Goal: Task Accomplishment & Management: Manage account settings

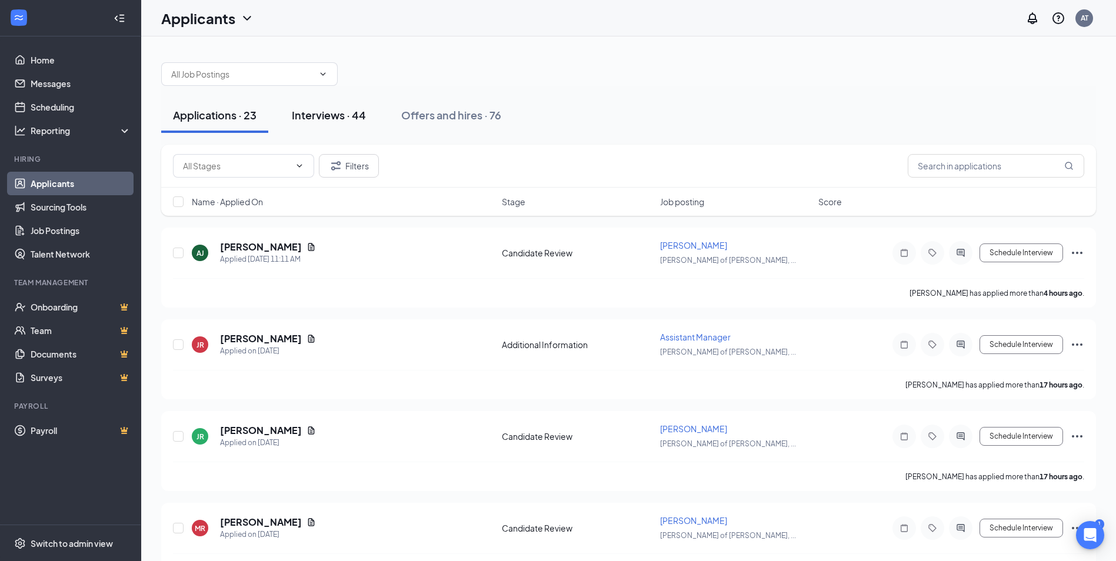
click at [344, 122] on button "Interviews · 44" at bounding box center [329, 115] width 98 height 35
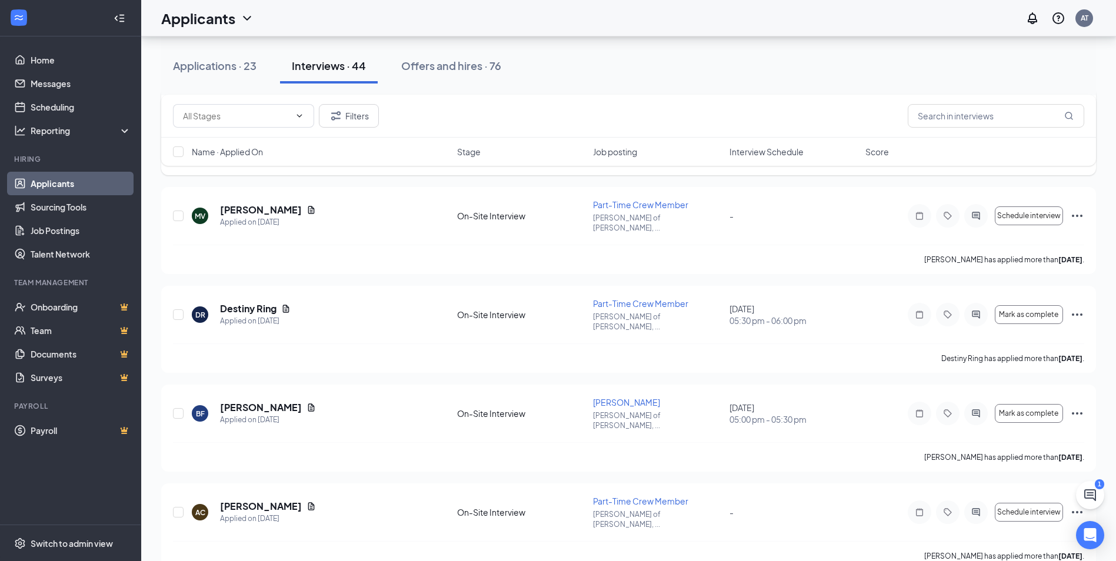
scroll to position [529, 0]
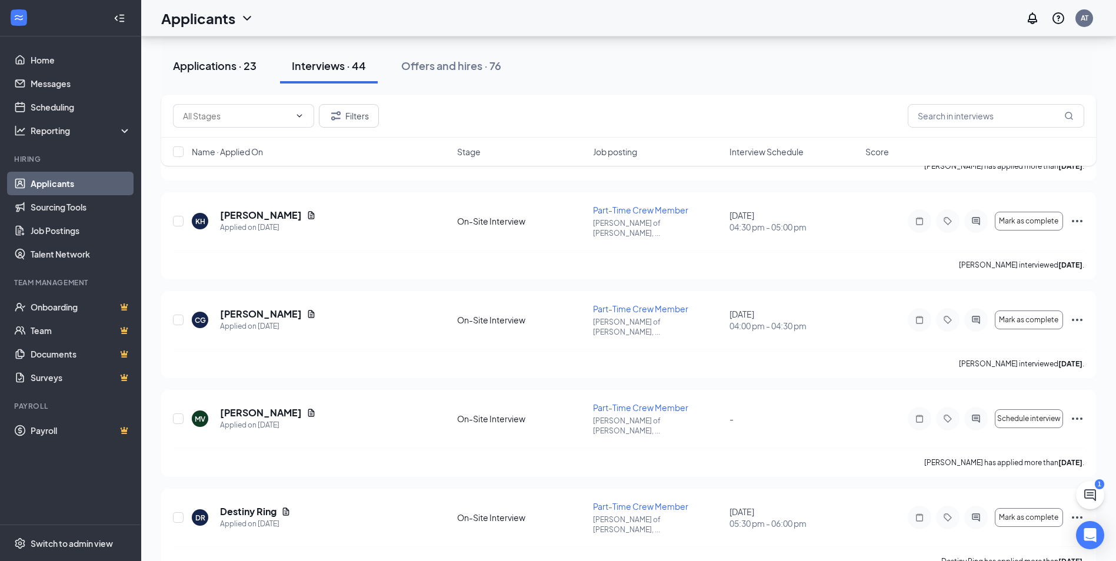
click at [203, 65] on div "Applications · 23" at bounding box center [215, 65] width 84 height 15
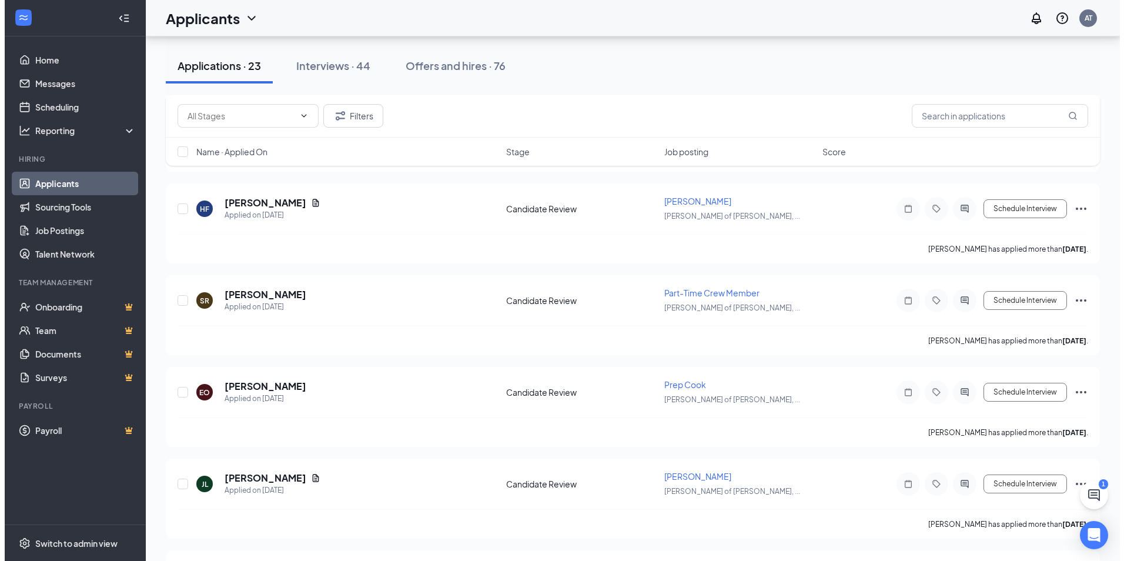
scroll to position [941, 0]
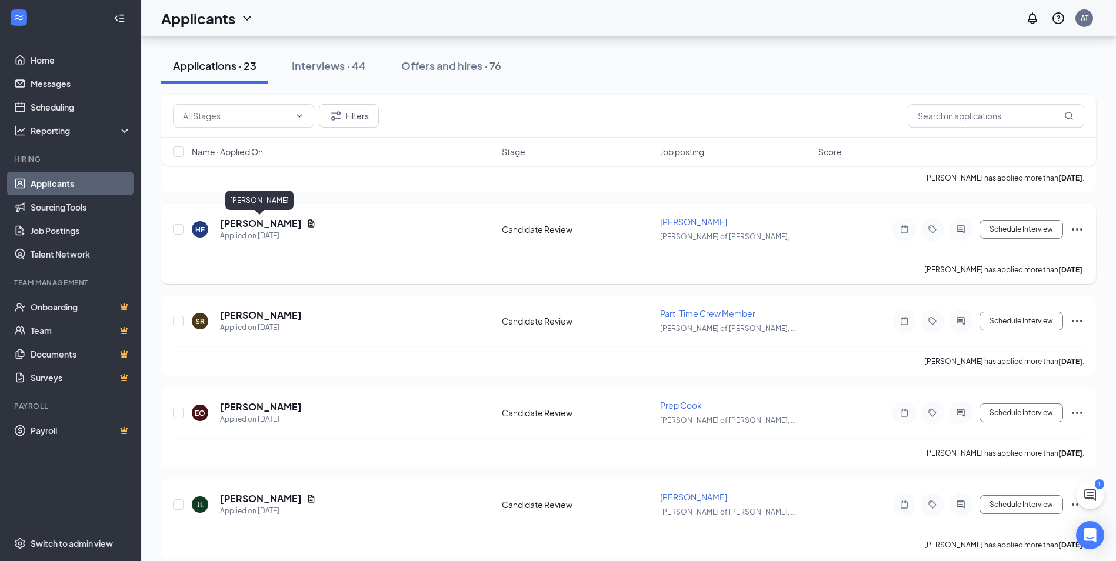
click at [232, 223] on h5 "[PERSON_NAME]" at bounding box center [261, 223] width 82 height 13
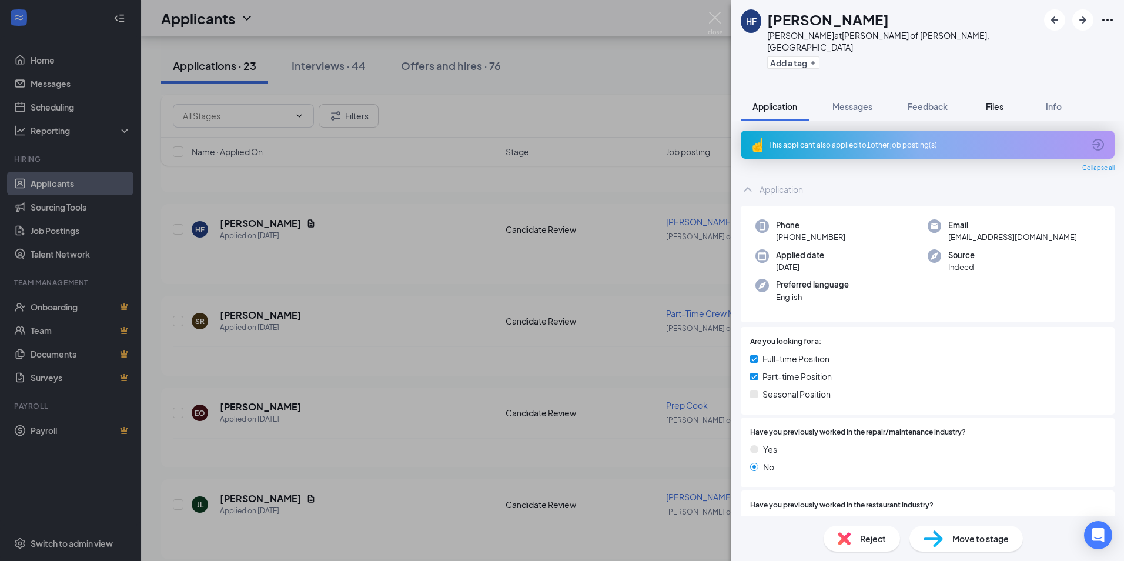
click at [997, 101] on button "Files" at bounding box center [995, 106] width 47 height 29
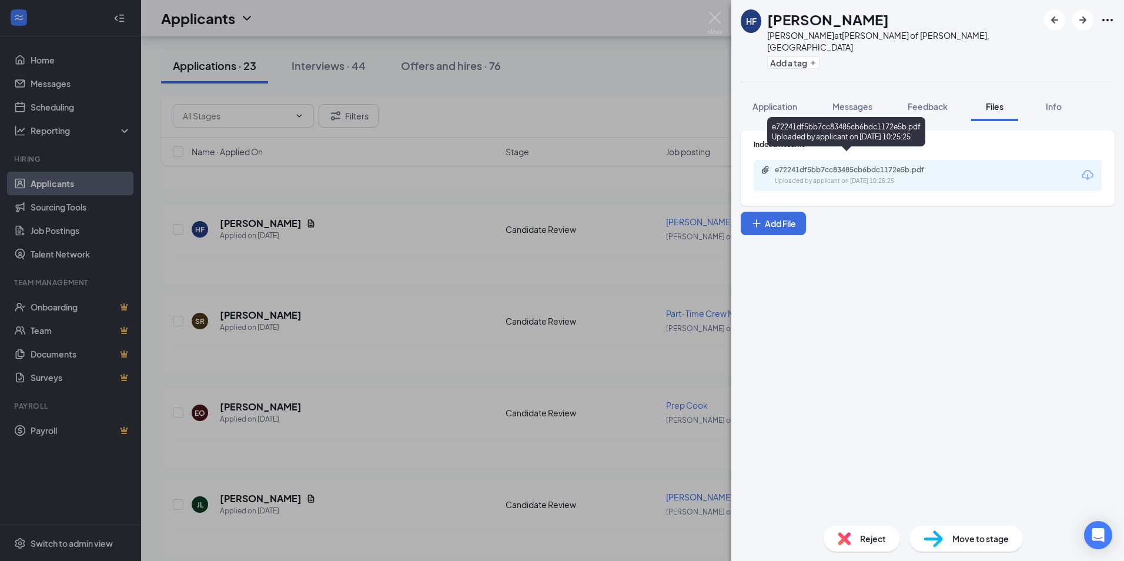
click at [839, 165] on div "e72241df5bb7cc83485cb6bdc1172e5b.pdf" at bounding box center [857, 169] width 165 height 9
drag, startPoint x: 597, startPoint y: 73, endPoint x: 603, endPoint y: 77, distance: 7.2
click at [599, 77] on div "[PERSON_NAME] [PERSON_NAME] at [PERSON_NAME] of [PERSON_NAME], [GEOGRAPHIC_DATA…" at bounding box center [562, 280] width 1124 height 561
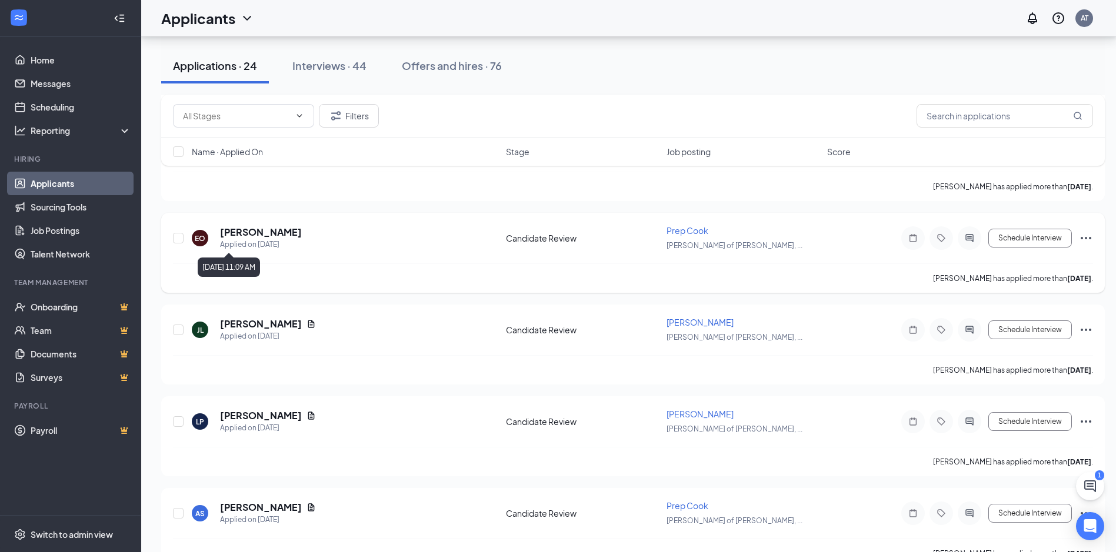
scroll to position [1117, 0]
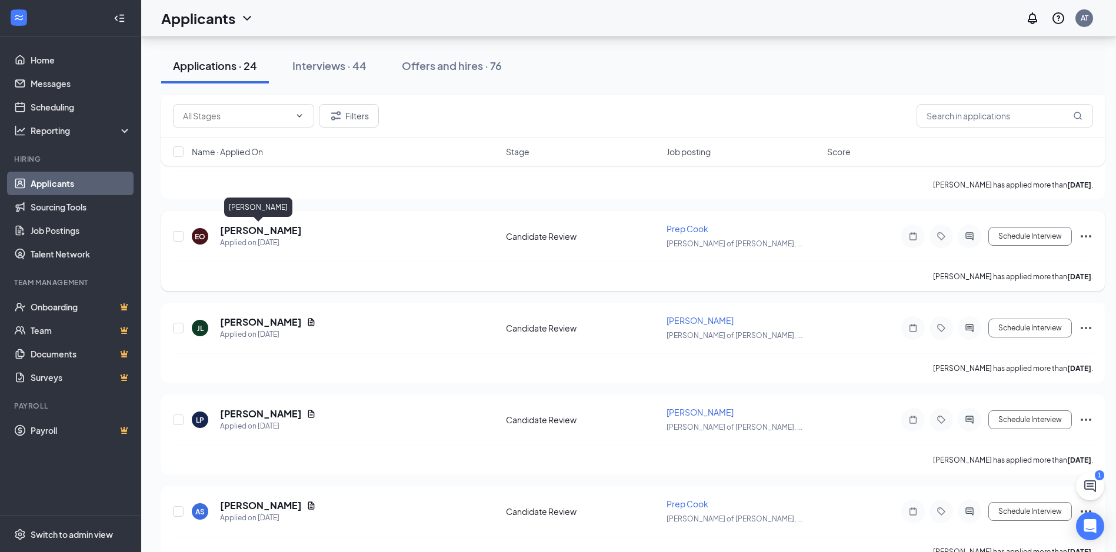
click at [237, 229] on h5 "[PERSON_NAME]" at bounding box center [261, 230] width 82 height 13
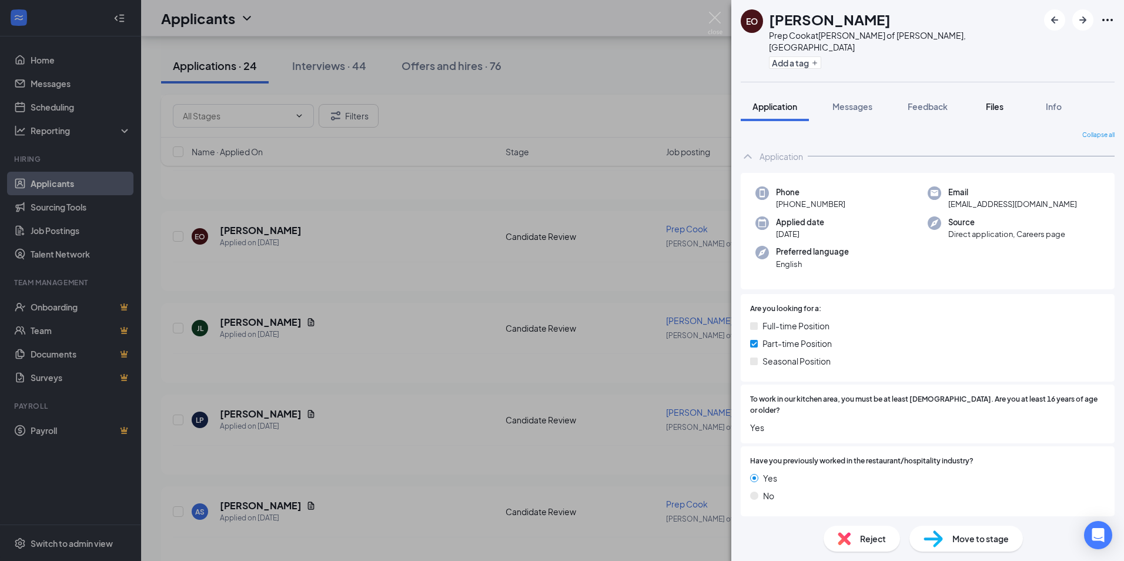
click at [999, 101] on span "Files" at bounding box center [995, 106] width 18 height 11
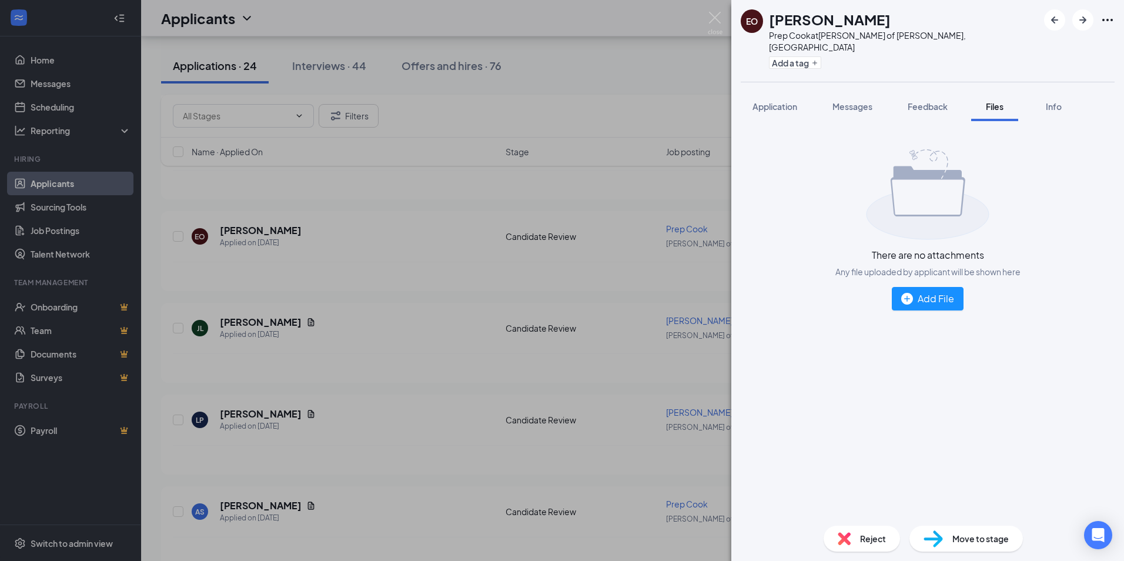
click at [590, 108] on div "EO [PERSON_NAME] Prep Cook at [PERSON_NAME] of [PERSON_NAME], [GEOGRAPHIC_DATA]…" at bounding box center [562, 280] width 1124 height 561
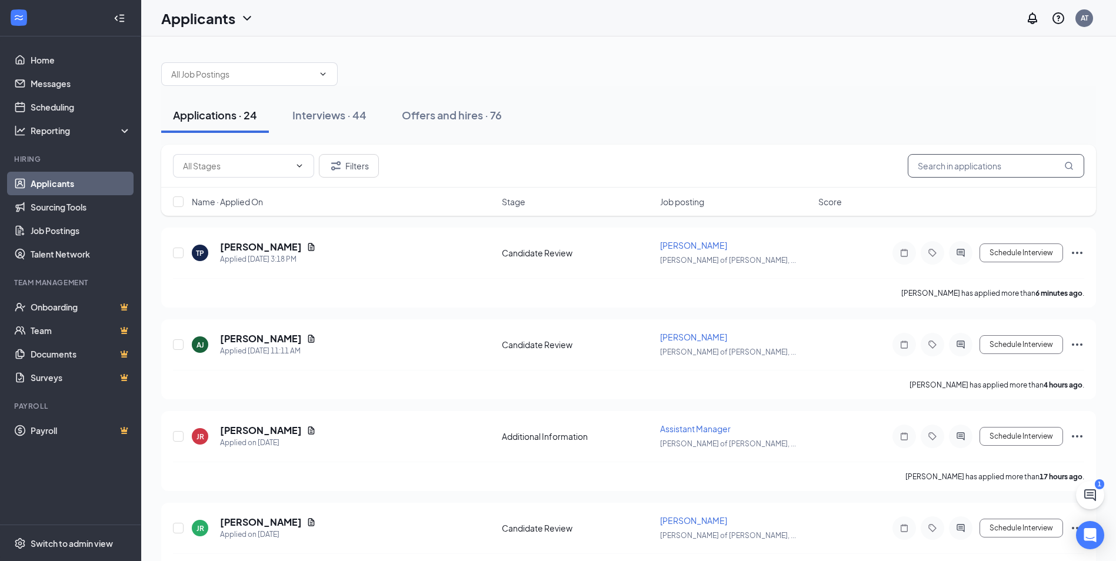
click at [956, 171] on input "text" at bounding box center [995, 166] width 176 height 24
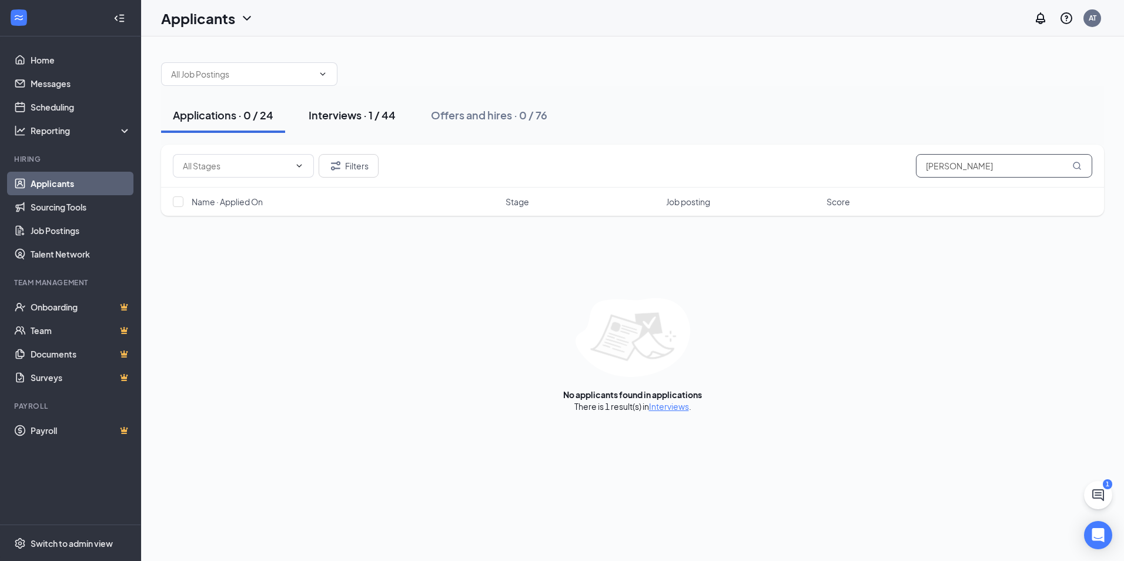
type input "[PERSON_NAME]"
click at [372, 120] on div "Interviews · 1 / 44" at bounding box center [352, 115] width 87 height 15
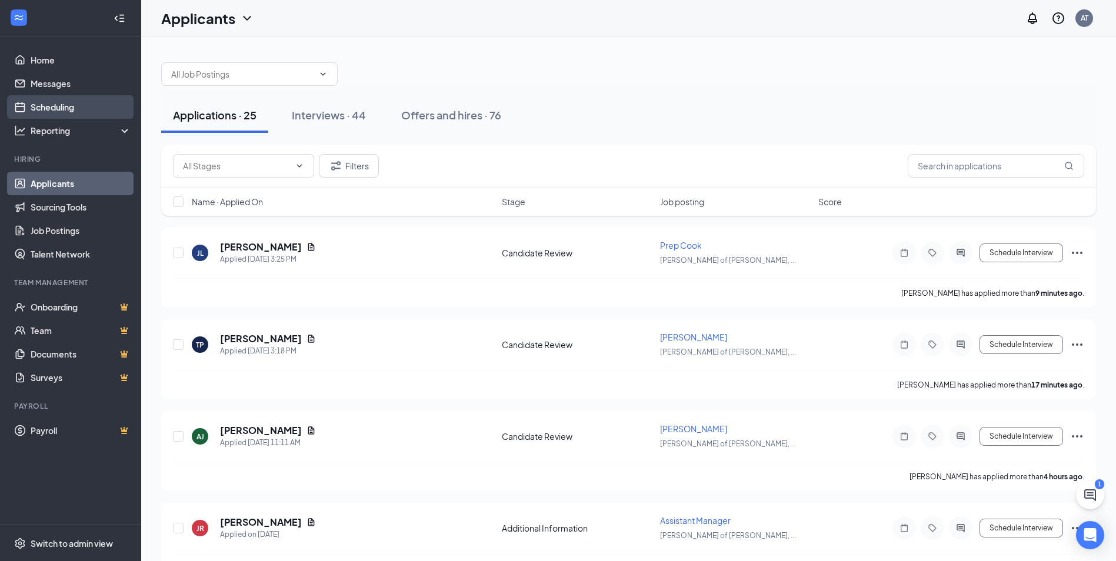
click at [39, 104] on link "Scheduling" at bounding box center [81, 107] width 101 height 24
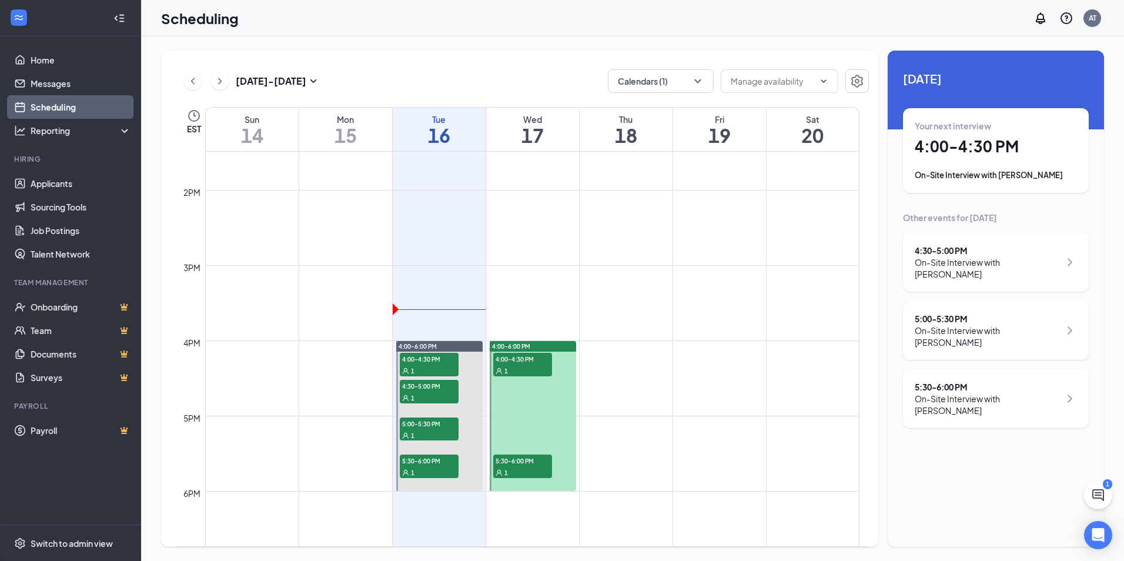
scroll to position [1107, 0]
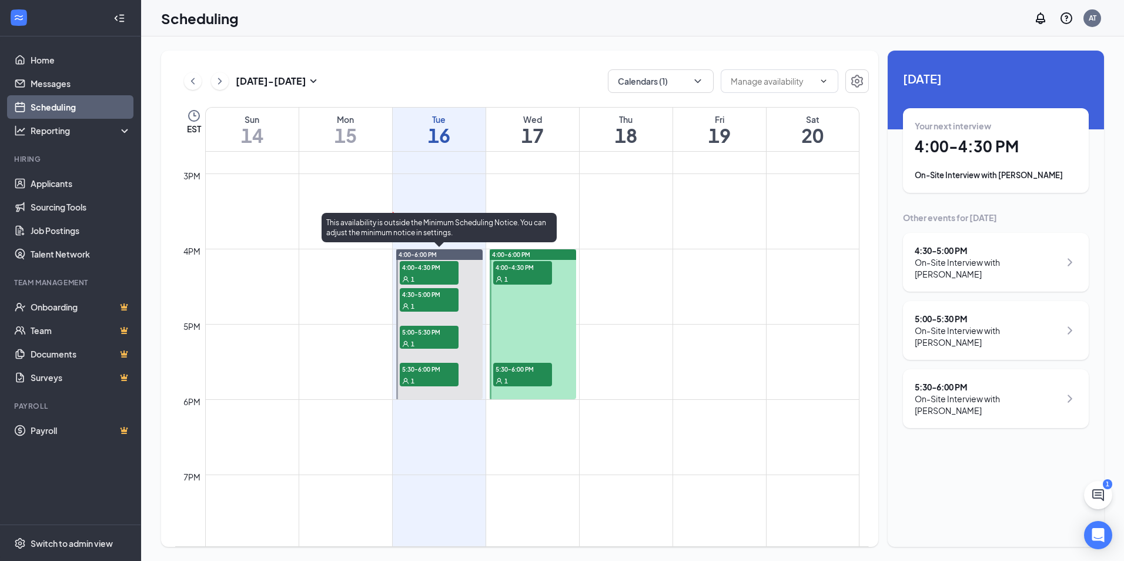
click at [429, 267] on span "4:00-4:30 PM" at bounding box center [429, 267] width 59 height 12
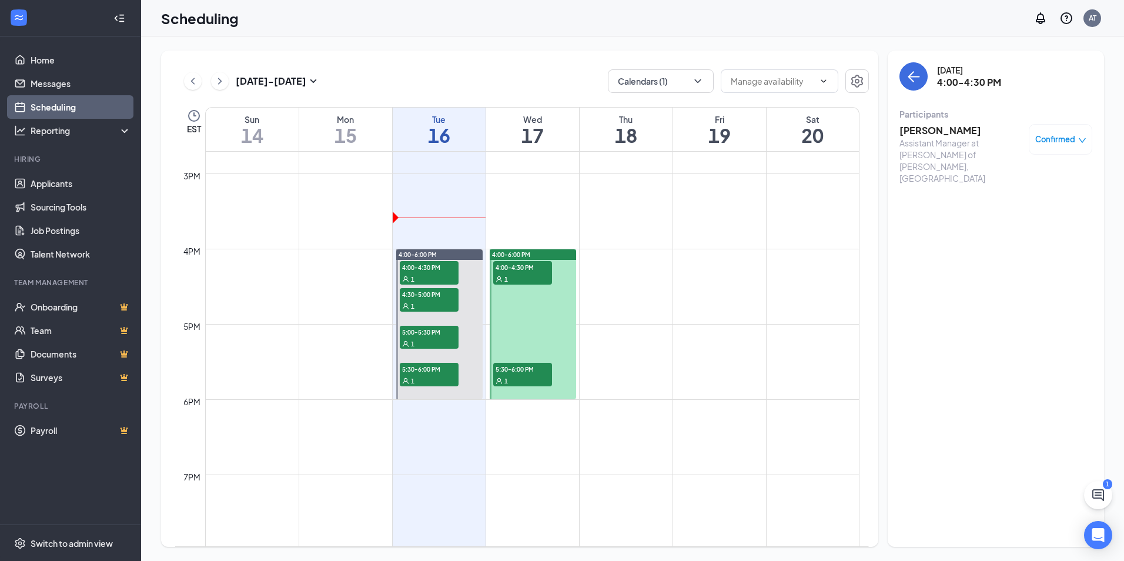
click at [970, 132] on h3 "christopher Berry" at bounding box center [962, 130] width 124 height 13
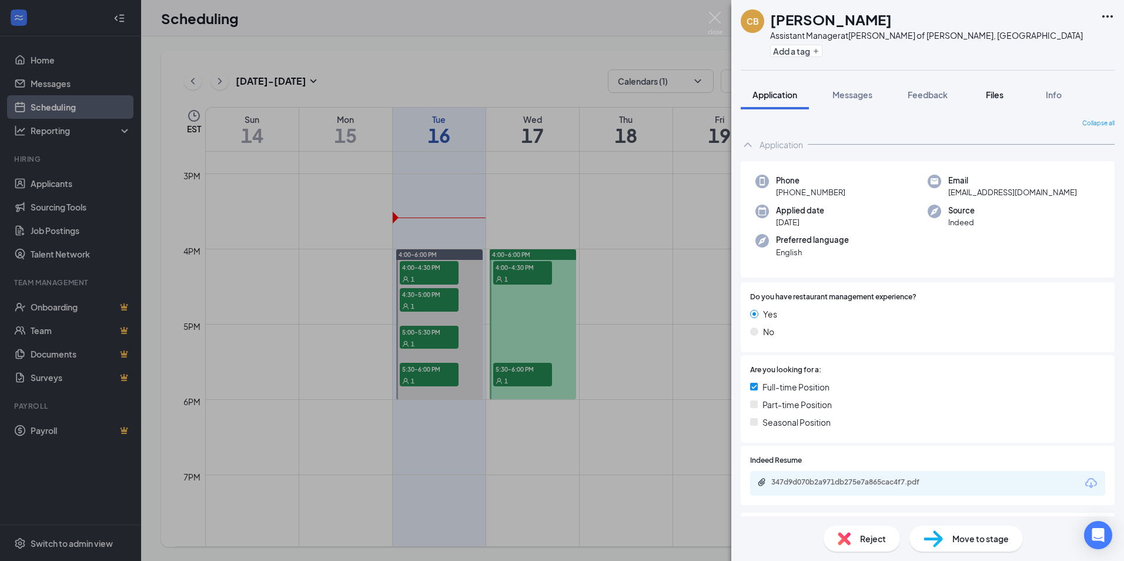
click at [1002, 95] on span "Files" at bounding box center [995, 94] width 18 height 11
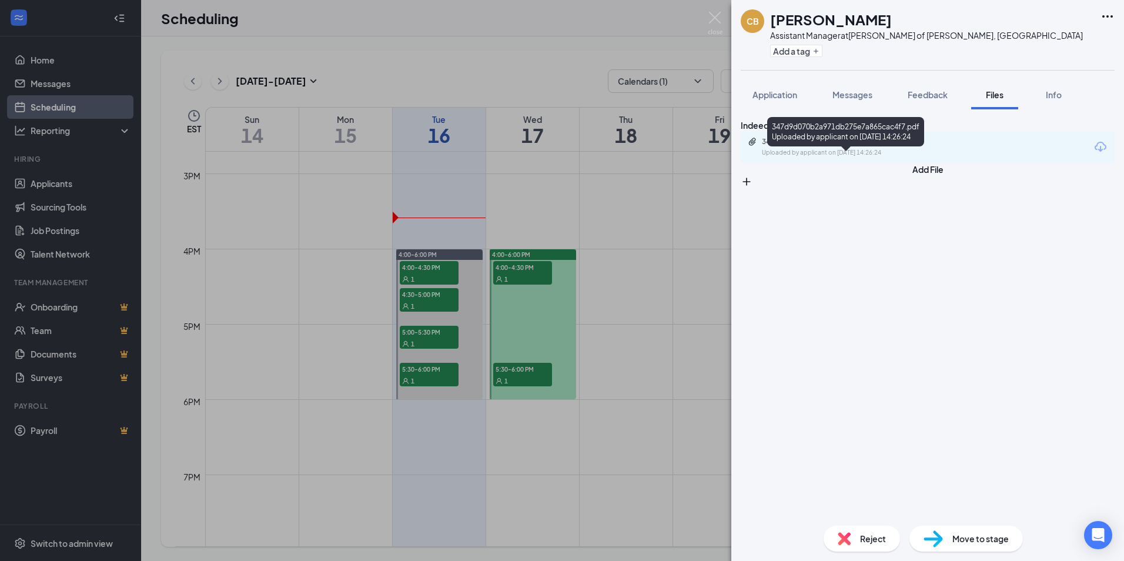
click at [912, 158] on div "Uploaded by applicant on Sep 06, 2025 at 14:26:24" at bounding box center [850, 152] width 176 height 9
click at [471, 81] on div "CB christopher Berry Assistant Manager at Culver’s of Alma, MI Add a tag Applic…" at bounding box center [562, 280] width 1124 height 561
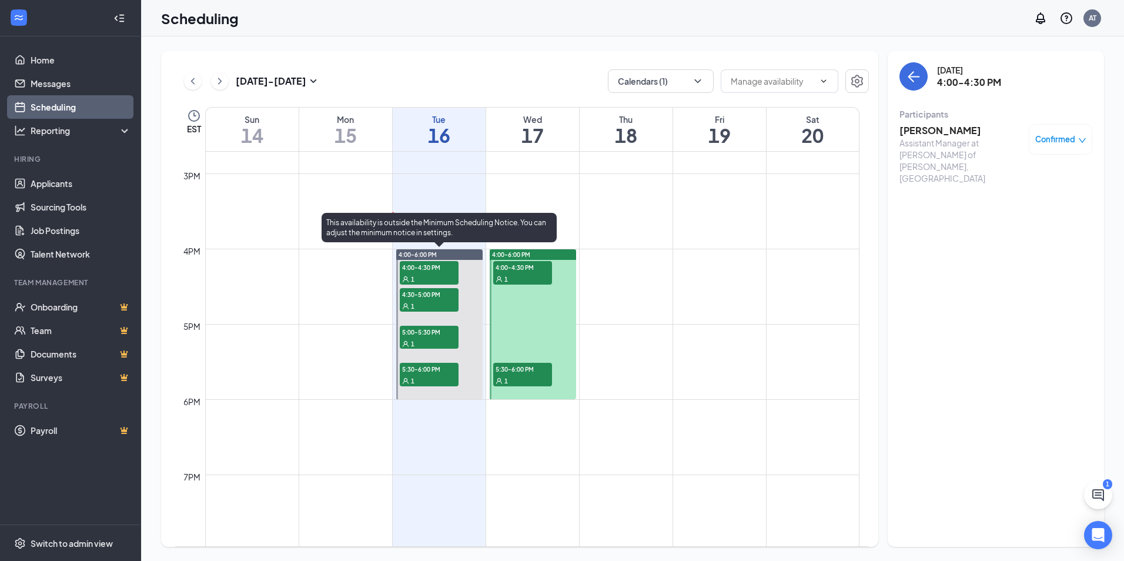
click at [412, 291] on span "4:30-5:00 PM" at bounding box center [429, 294] width 59 height 12
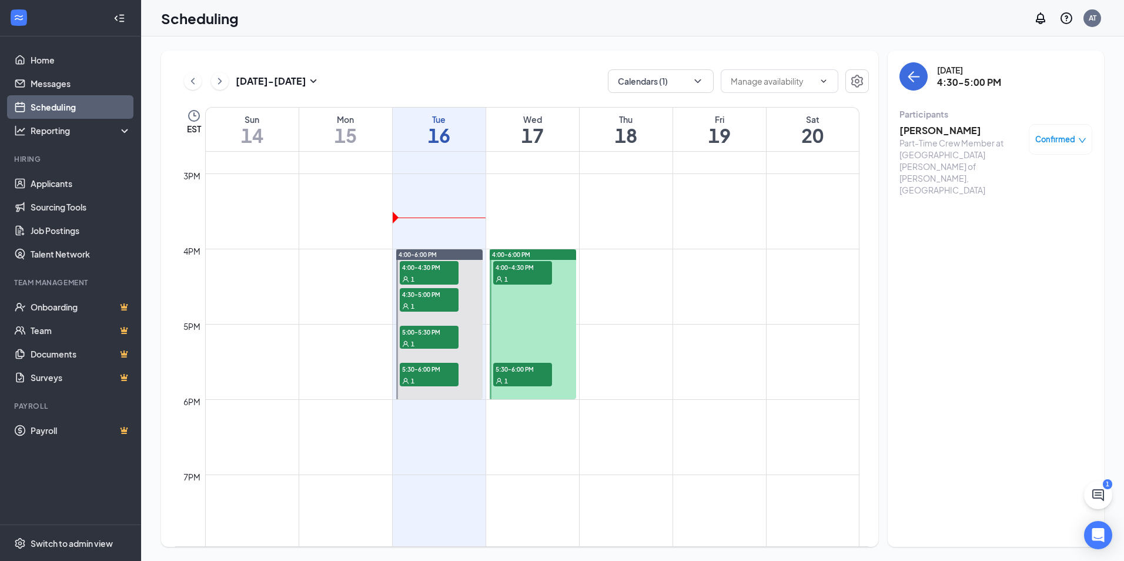
click at [958, 135] on h3 "[PERSON_NAME]" at bounding box center [962, 130] width 124 height 13
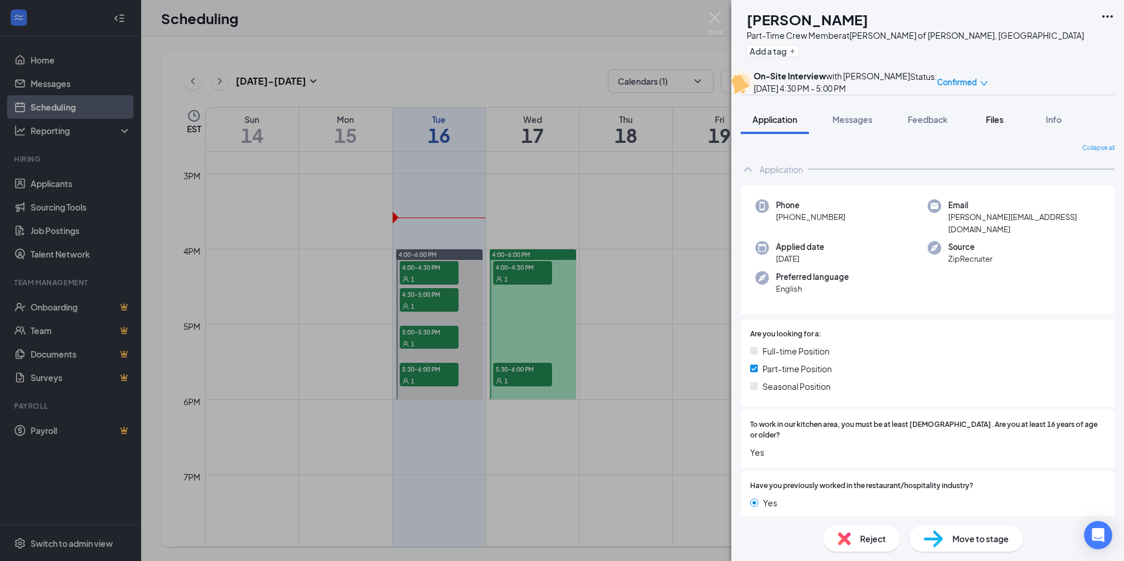
click at [998, 125] on span "Files" at bounding box center [995, 119] width 18 height 11
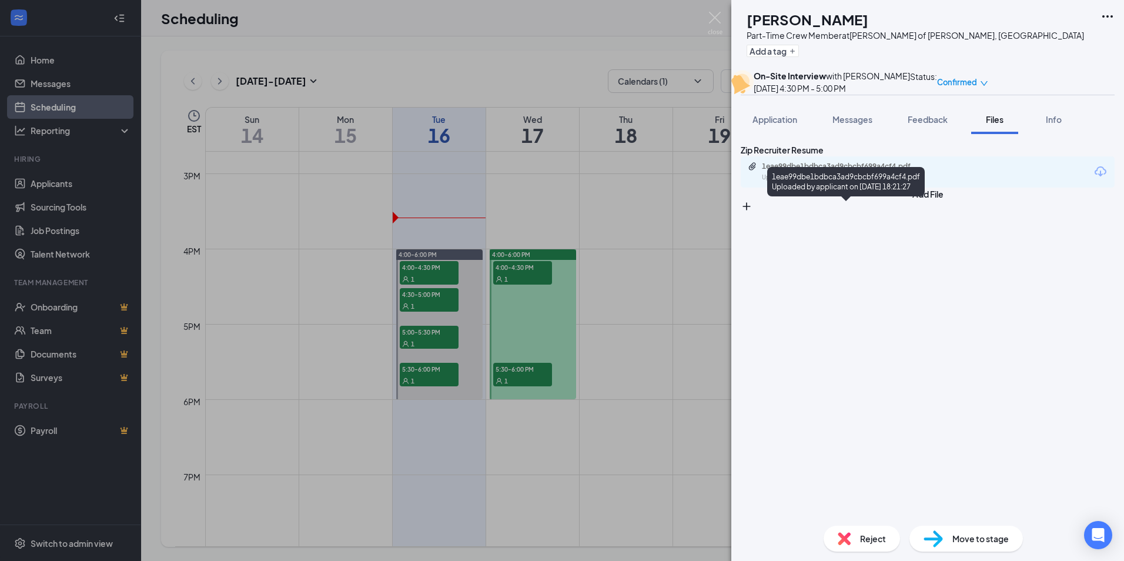
click at [915, 182] on div "Uploaded by applicant on Aug 31, 2025 at 18:21:27" at bounding box center [850, 177] width 176 height 9
click at [424, 315] on div "MH Mallory Hunt Part-Time Crew Member at Culver’s of Alma, MI Add a tag On-Site…" at bounding box center [562, 280] width 1124 height 561
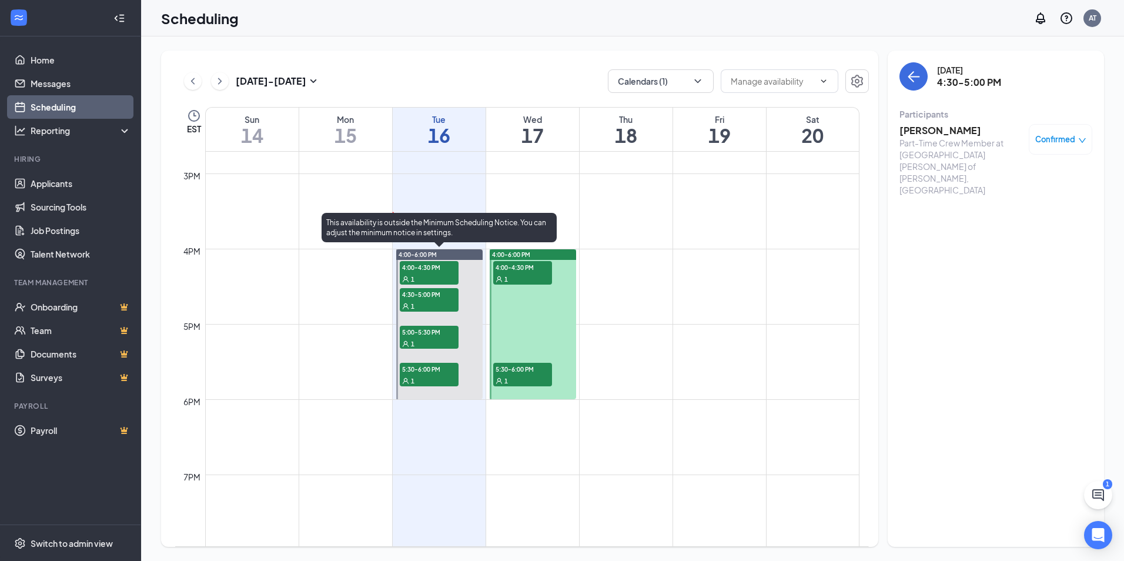
click at [422, 338] on div "1" at bounding box center [429, 344] width 59 height 12
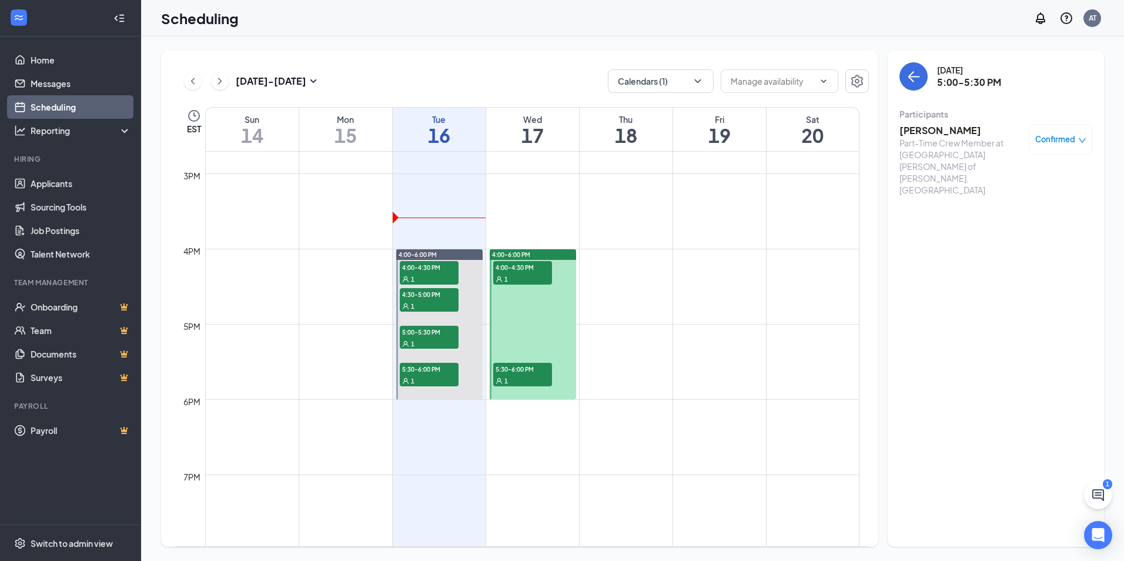
click at [932, 125] on h3 "[PERSON_NAME]" at bounding box center [962, 130] width 124 height 13
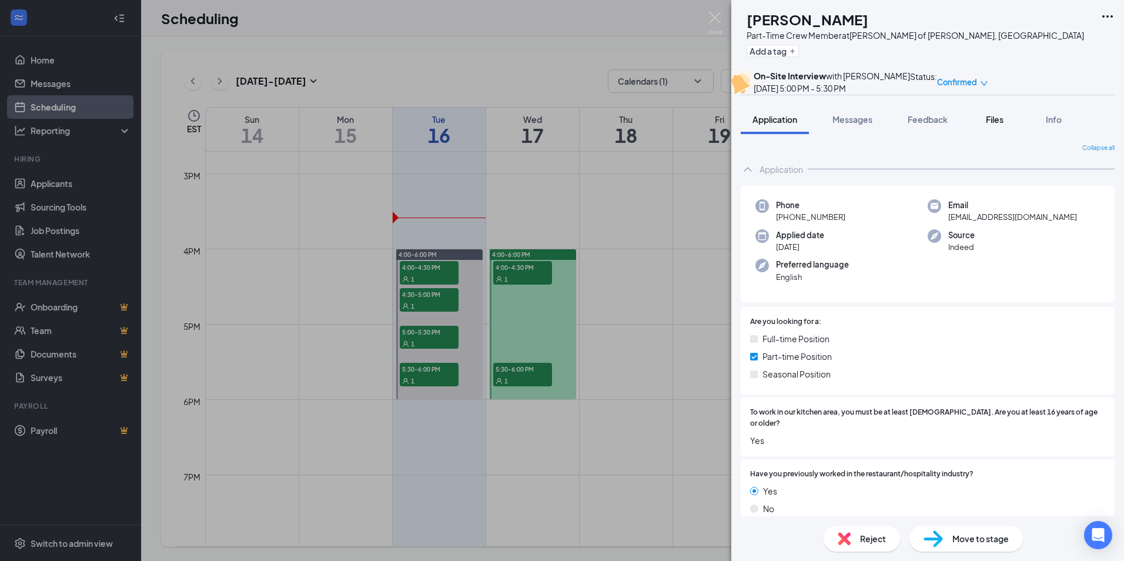
click at [989, 125] on span "Files" at bounding box center [995, 119] width 18 height 11
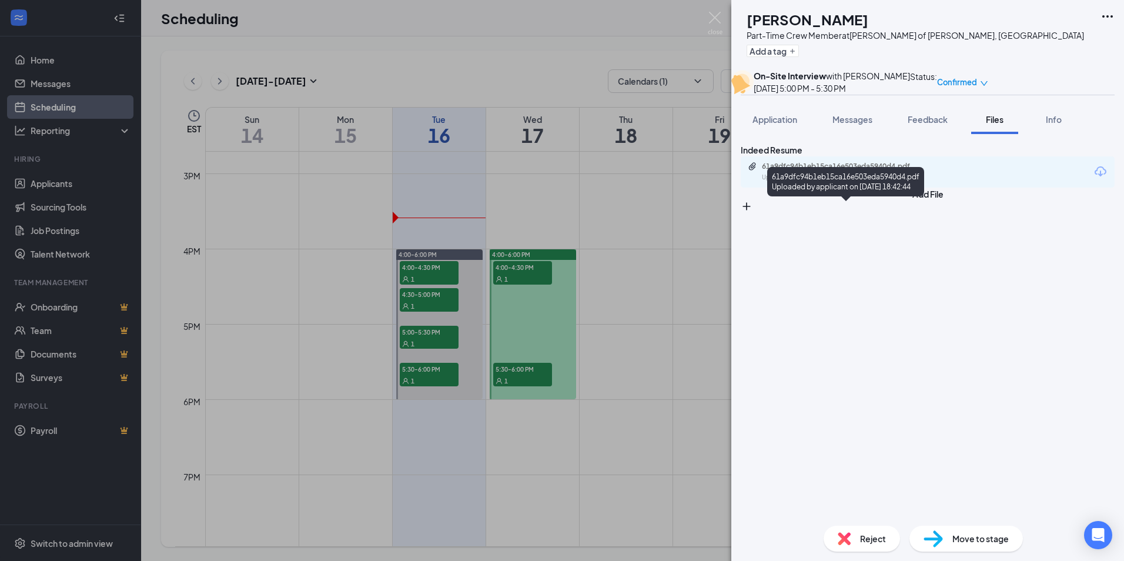
click at [929, 182] on div "Uploaded by applicant on Sep 08, 2025 at 18:42:44" at bounding box center [850, 177] width 176 height 9
click at [343, 368] on div "EH Evelyn Hinkley Part-Time Crew Member at Culver’s of Alma, MI Add a tag On-Si…" at bounding box center [562, 280] width 1124 height 561
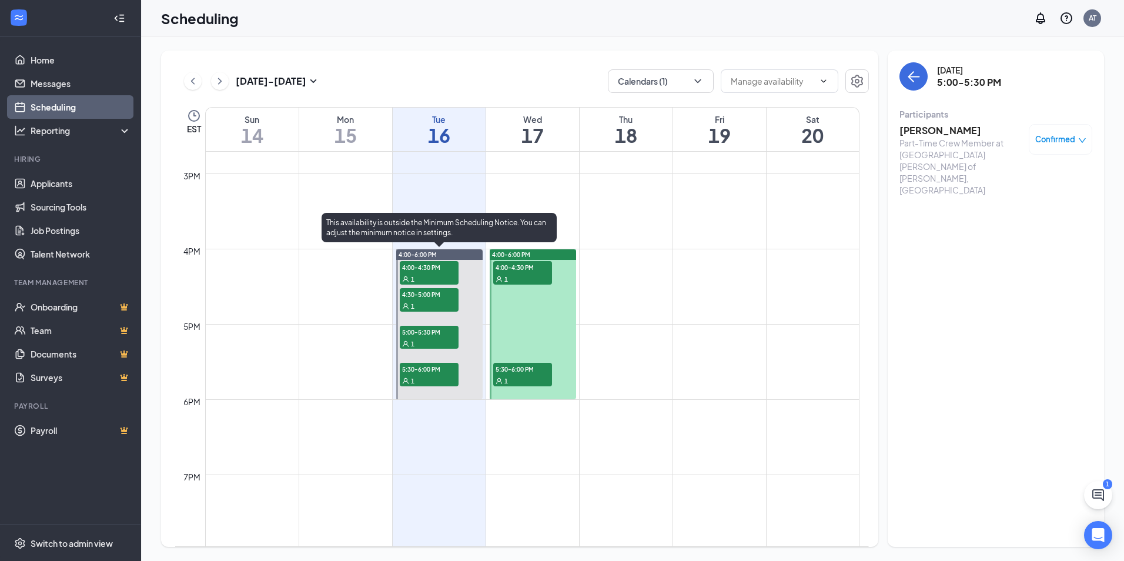
click at [426, 376] on div "1" at bounding box center [429, 381] width 59 height 12
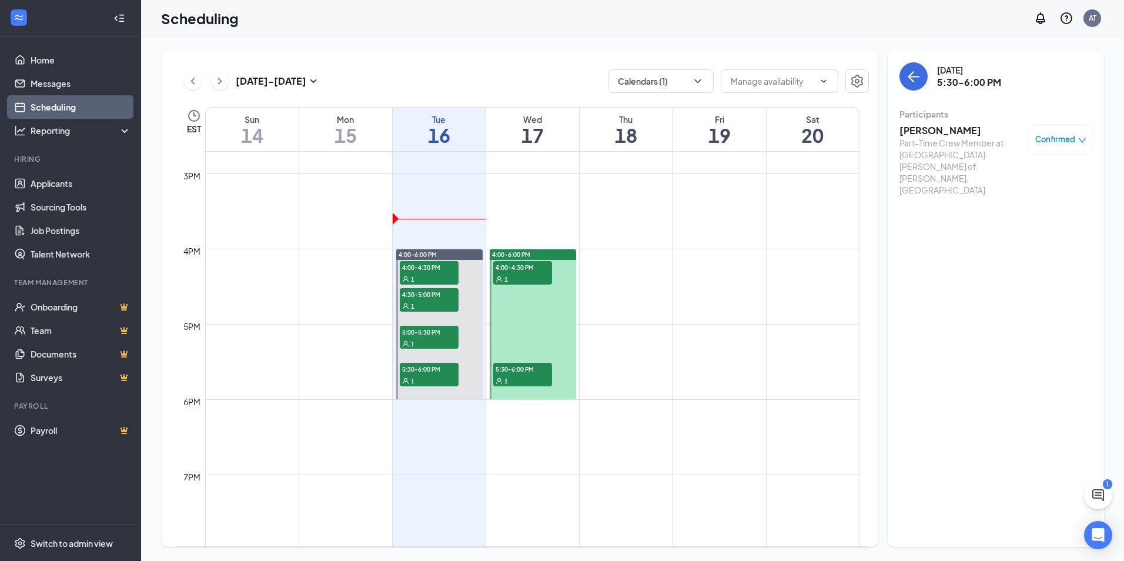
click at [945, 132] on h3 "[PERSON_NAME]" at bounding box center [962, 130] width 124 height 13
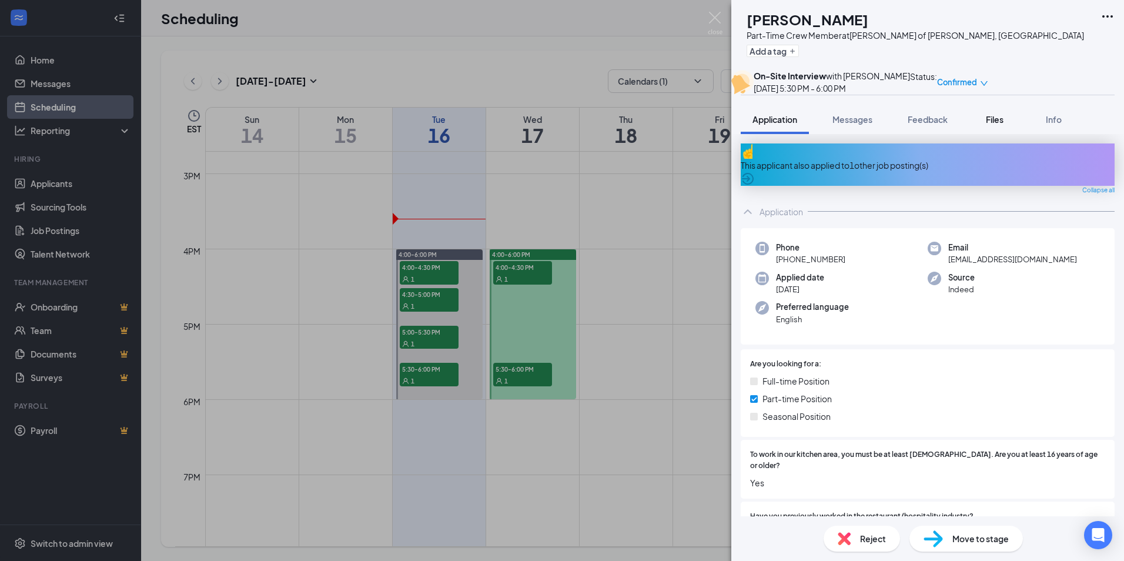
click at [996, 134] on button "Files" at bounding box center [995, 119] width 47 height 29
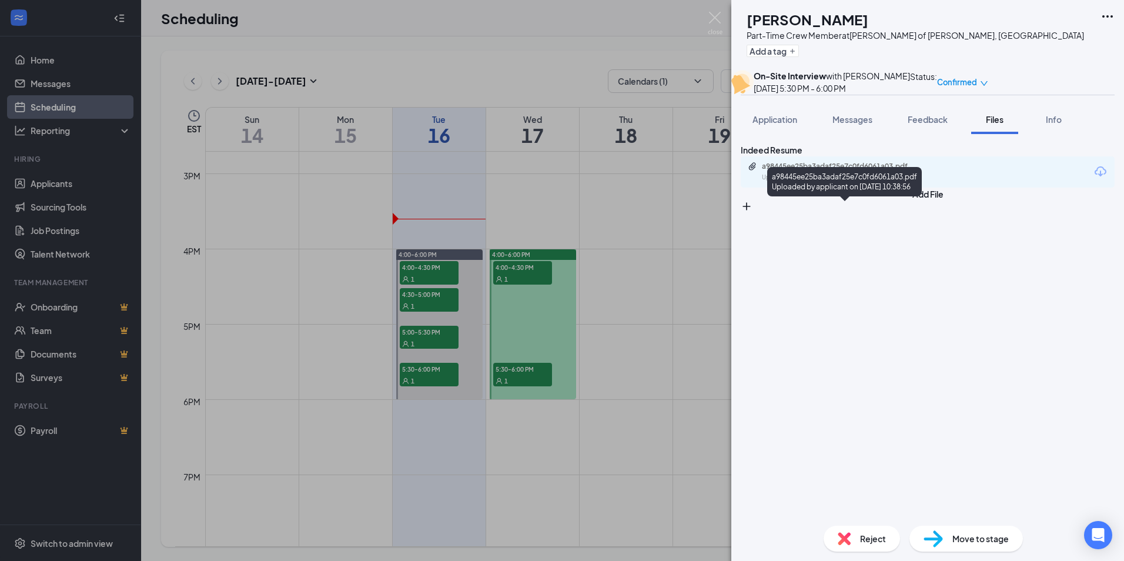
click at [939, 171] on div "a98445ee25ba3adaf25e7c0fd6061a03.pdf" at bounding box center [843, 166] width 191 height 9
click at [444, 42] on div "MD Merewynn Darmody Part-Time Crew Member at Culver’s of Alma, MI Add a tag On-…" at bounding box center [562, 280] width 1124 height 561
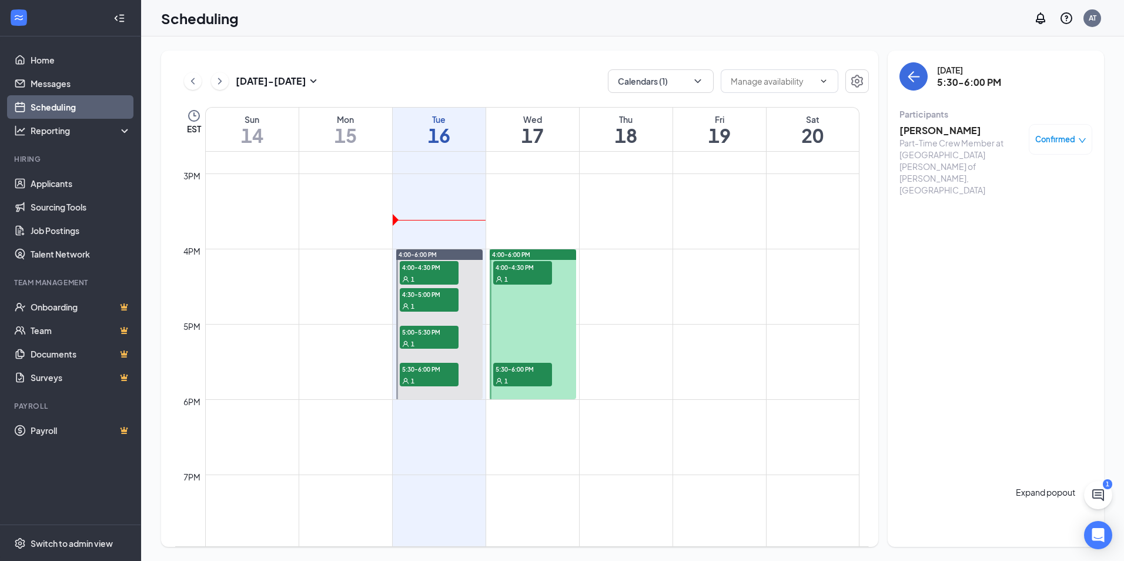
click at [1103, 491] on icon "ChatActive" at bounding box center [1099, 495] width 12 height 12
click at [991, 510] on div "1" at bounding box center [1025, 503] width 69 height 13
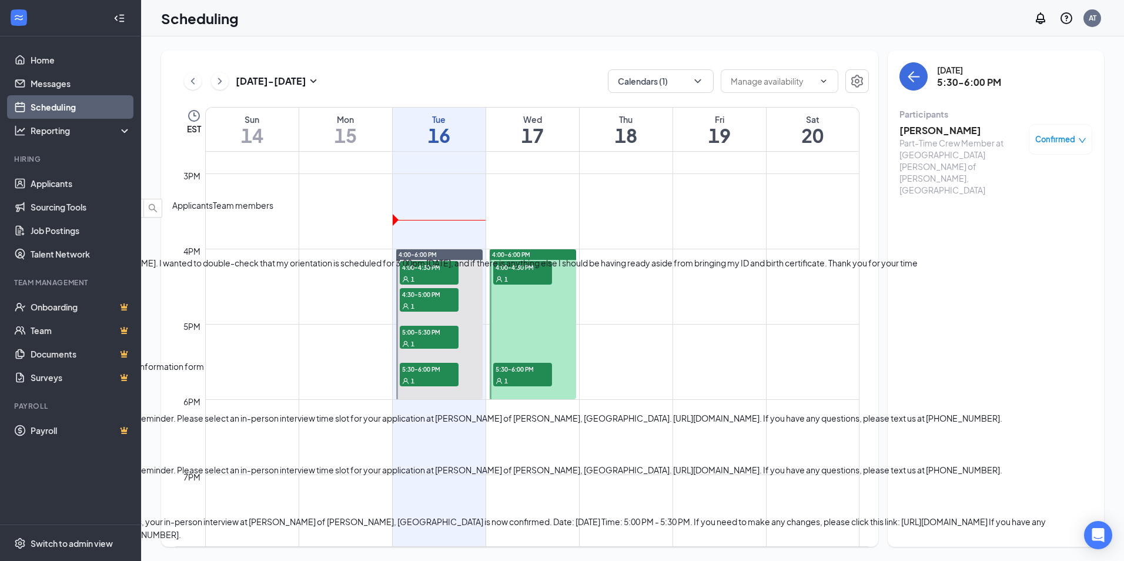
click at [979, 176] on div "SMS Messages 1" at bounding box center [530, 167] width 1060 height 62
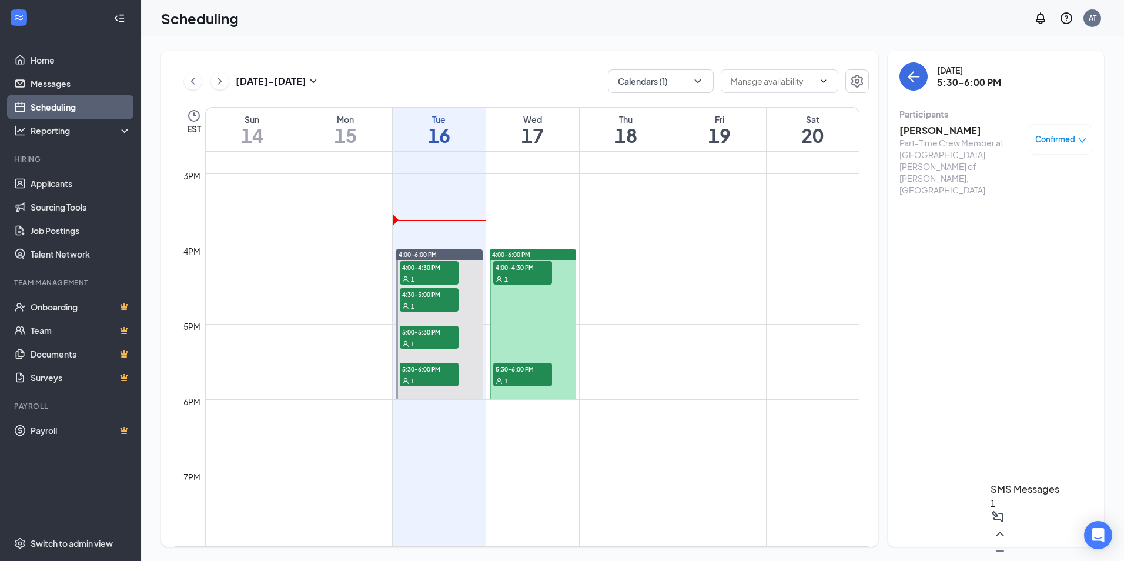
click at [456, 41] on div "Sep 14 - Sep 20 Calendars (1) EST Sun 14 Mon 15 Tue 16 Wed 17 Thu 18 Fri 19 Sat…" at bounding box center [632, 298] width 983 height 525
